Goal: Navigation & Orientation: Find specific page/section

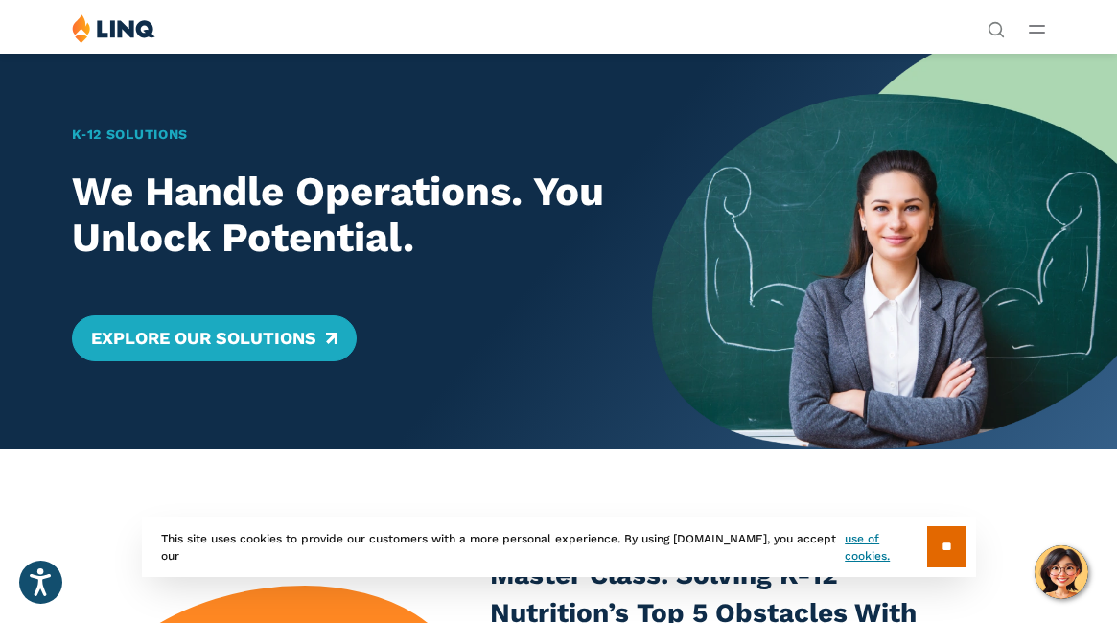
click at [1043, 28] on icon "Open Main Menu" at bounding box center [1037, 29] width 16 height 9
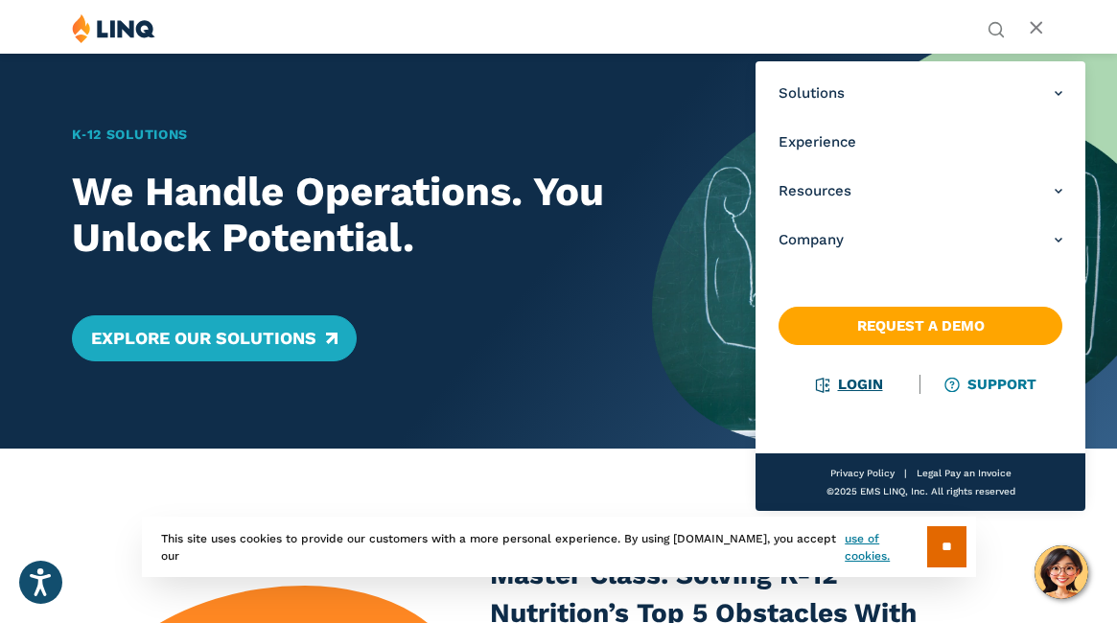
click at [865, 387] on link "Login" at bounding box center [850, 384] width 66 height 17
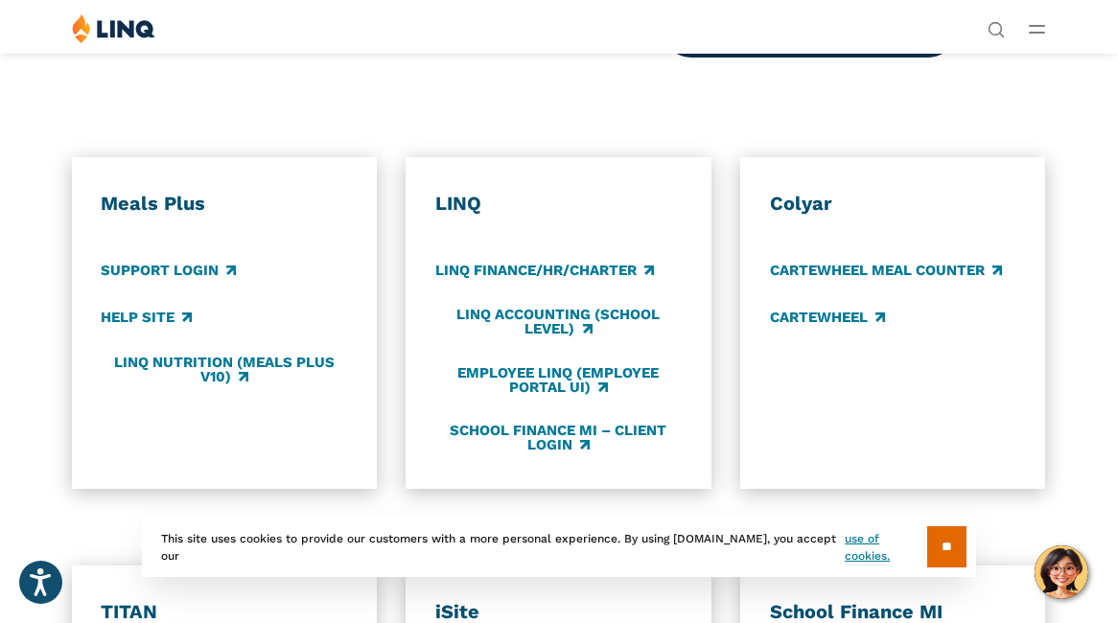
scroll to position [802, 0]
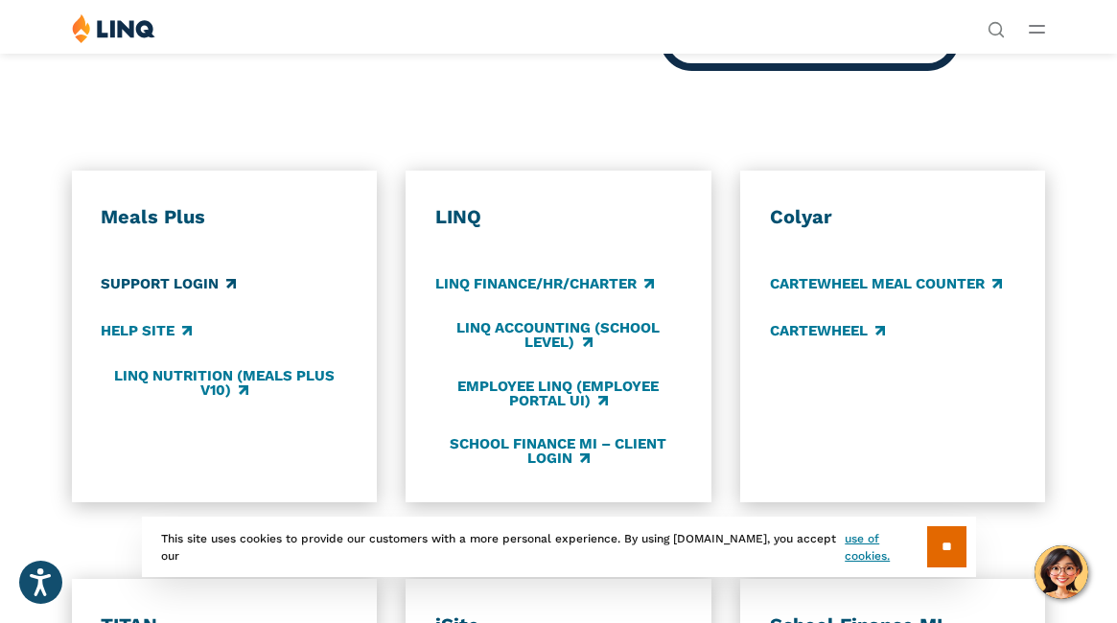
click at [143, 285] on link "Support Login" at bounding box center [168, 283] width 135 height 21
